Goal: Task Accomplishment & Management: Manage account settings

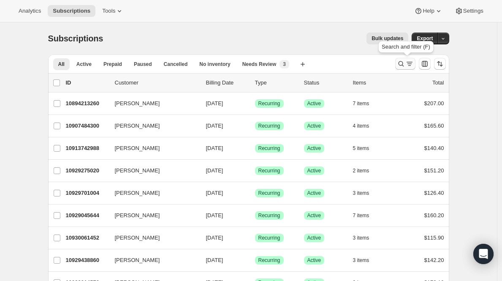
click at [404, 60] on icon "Search and filter results" at bounding box center [401, 64] width 8 height 8
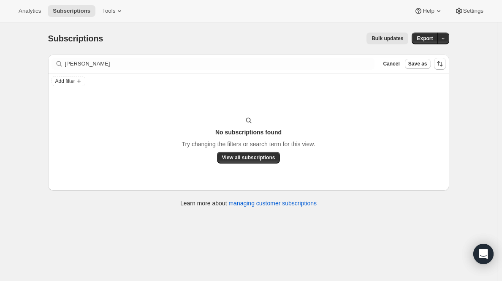
click at [284, 70] on div "Filter subscribers Megan Michalisin Clear Cancel Save as" at bounding box center [248, 63] width 401 height 19
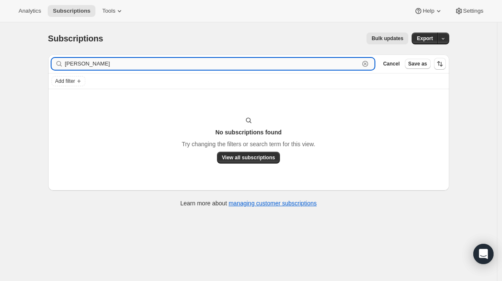
click at [274, 62] on input "Megan Michalisin" at bounding box center [212, 64] width 295 height 12
paste input "mobrie15@ycp.edu"
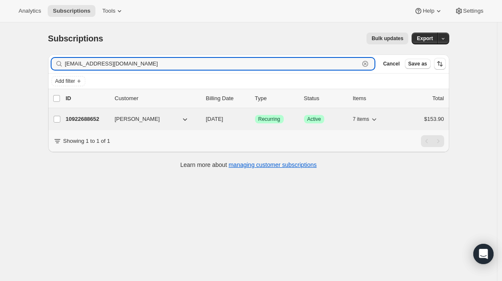
type input "mobrie15@ycp.edu"
click at [91, 119] on p "10922688652" at bounding box center [87, 119] width 42 height 8
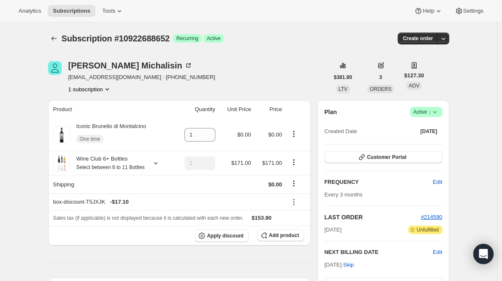
click at [434, 111] on icon at bounding box center [435, 112] width 8 height 8
click at [422, 143] on span "Cancel subscription" at bounding box center [426, 143] width 48 height 6
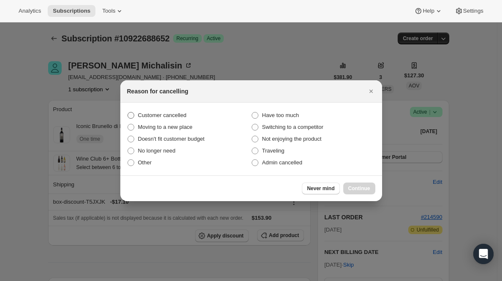
click at [182, 116] on span "Customer cancelled" at bounding box center [162, 115] width 49 height 6
click at [128, 112] on input "Customer cancelled" at bounding box center [127, 112] width 0 height 0
radio input "true"
click at [363, 186] on span "Continue" at bounding box center [359, 188] width 22 height 7
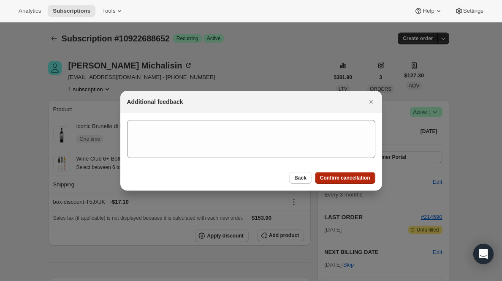
click at [359, 179] on span "Confirm cancellation" at bounding box center [345, 177] width 50 height 7
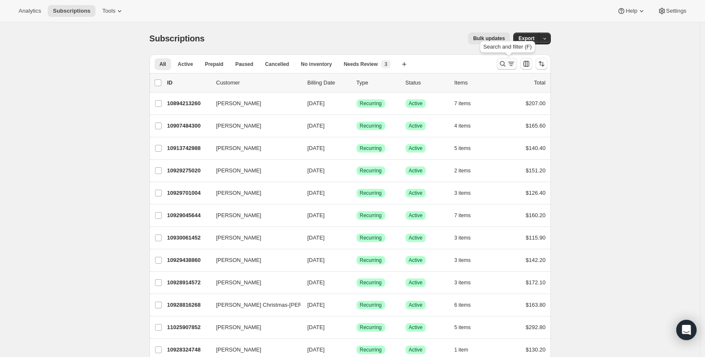
click at [506, 61] on icon "Search and filter results" at bounding box center [502, 64] width 8 height 8
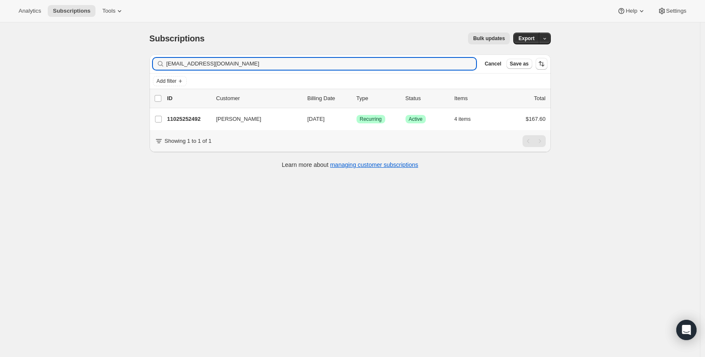
type input "[EMAIL_ADDRESS][DOMAIN_NAME]"
click at [190, 118] on p "11025252492" at bounding box center [188, 119] width 42 height 8
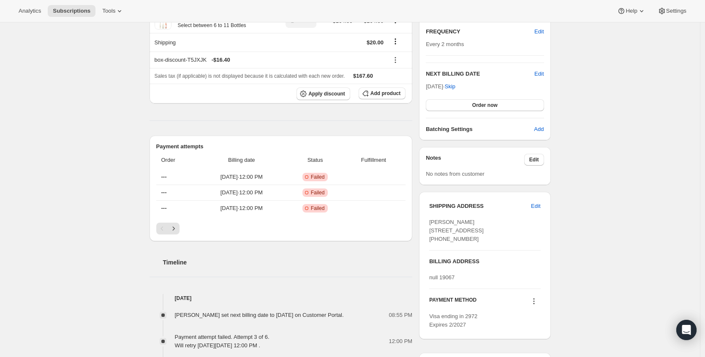
scroll to position [168, 0]
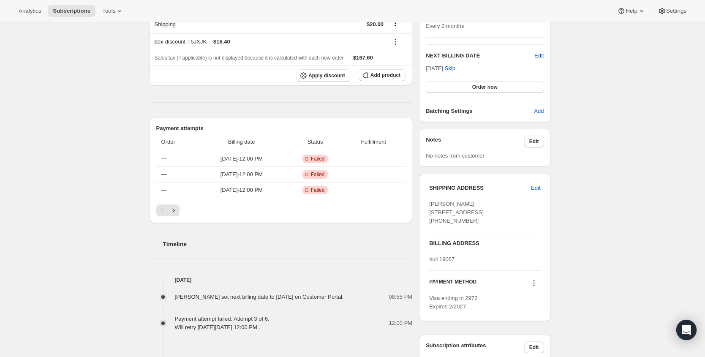
drag, startPoint x: 178, startPoint y: 305, endPoint x: 200, endPoint y: 314, distance: 24.2
click at [200, 301] on div "[PERSON_NAME] set next billing date to [DATE] on Customer Portal." at bounding box center [262, 297] width 174 height 8
copy span "[PERSON_NAME] set next billing date to [DATE] on Customer Portal."
